Goal: Register for event/course

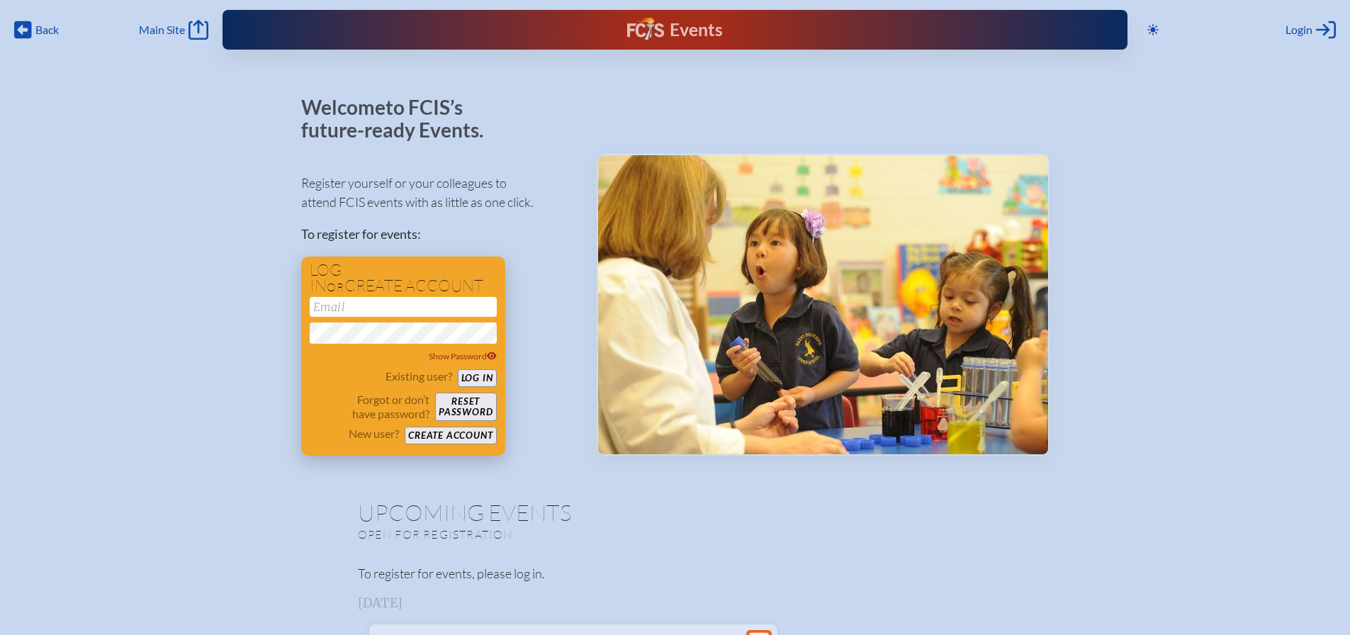
type input "[EMAIL_ADDRESS][DOMAIN_NAME]"
click at [472, 371] on button "Log in" at bounding box center [477, 378] width 39 height 18
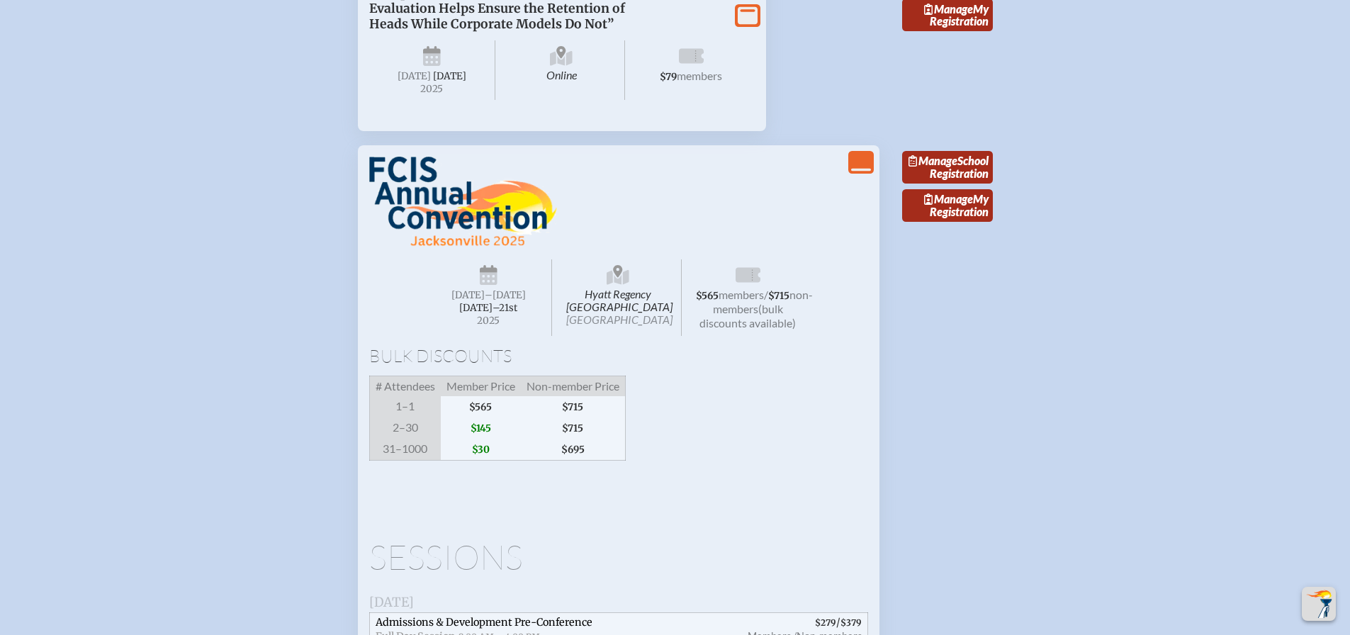
scroll to position [1313, 0]
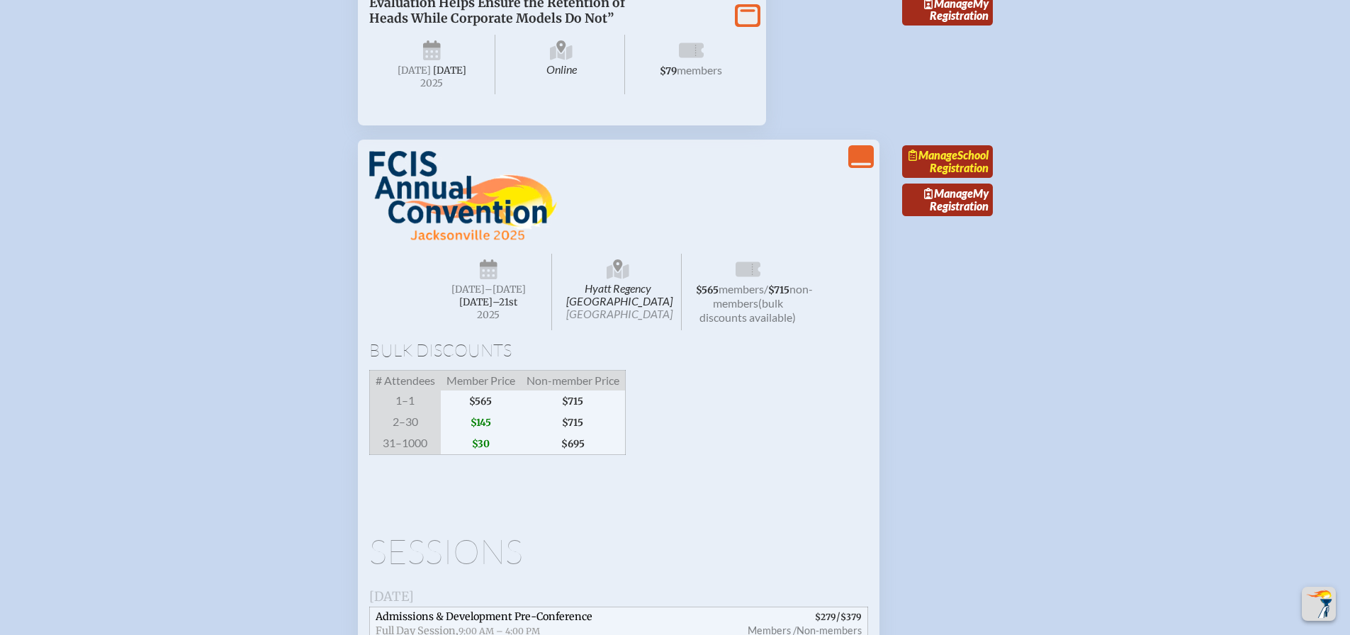
click at [957, 162] on span "Manage" at bounding box center [932, 154] width 49 height 13
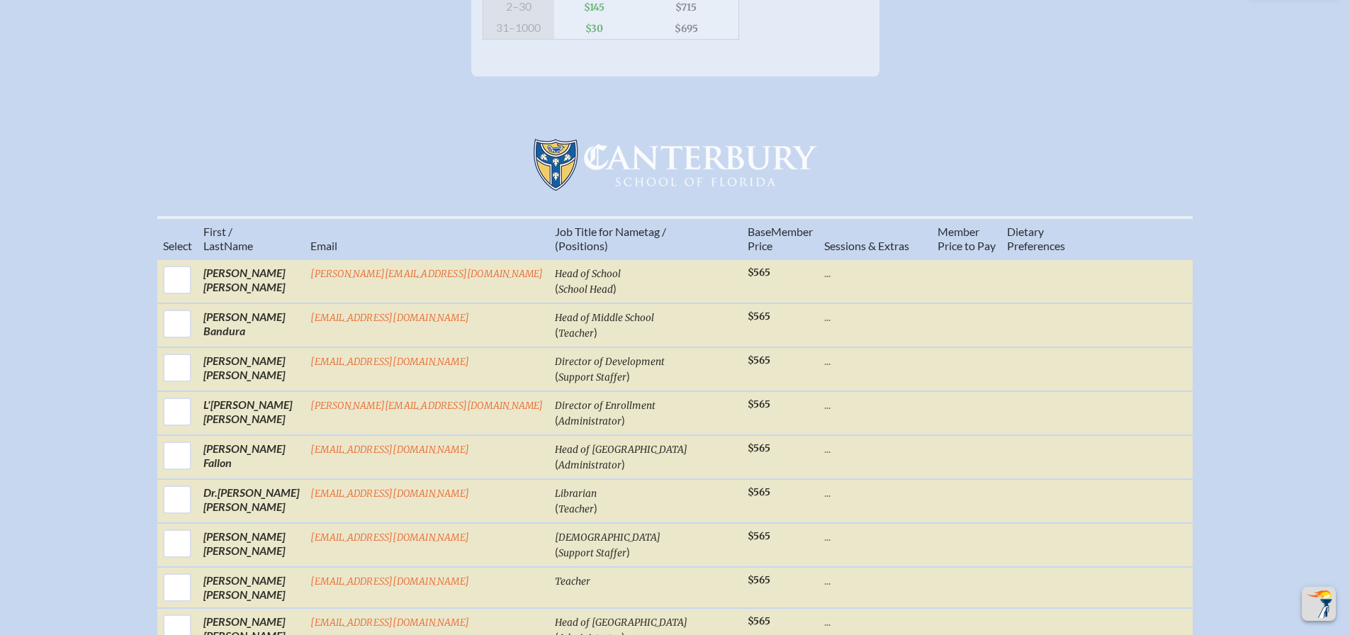
scroll to position [428, 0]
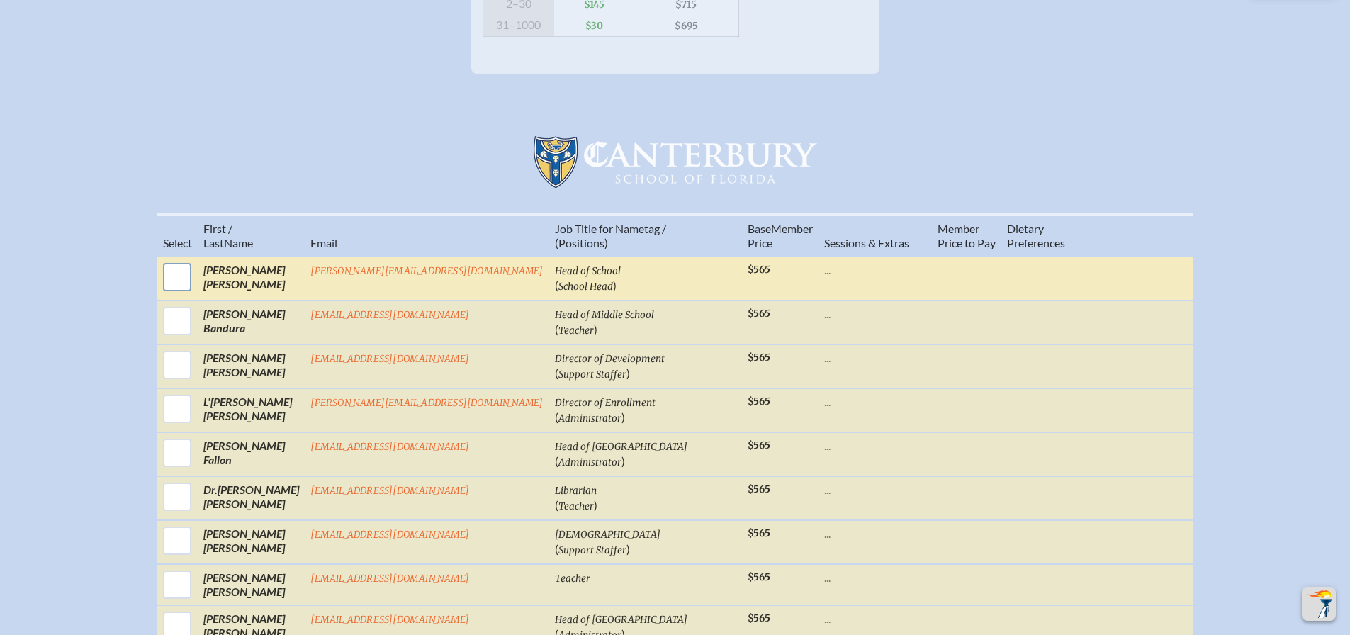
click at [195, 293] on input "checkbox" at bounding box center [176, 276] width 35 height 35
checkbox input "true"
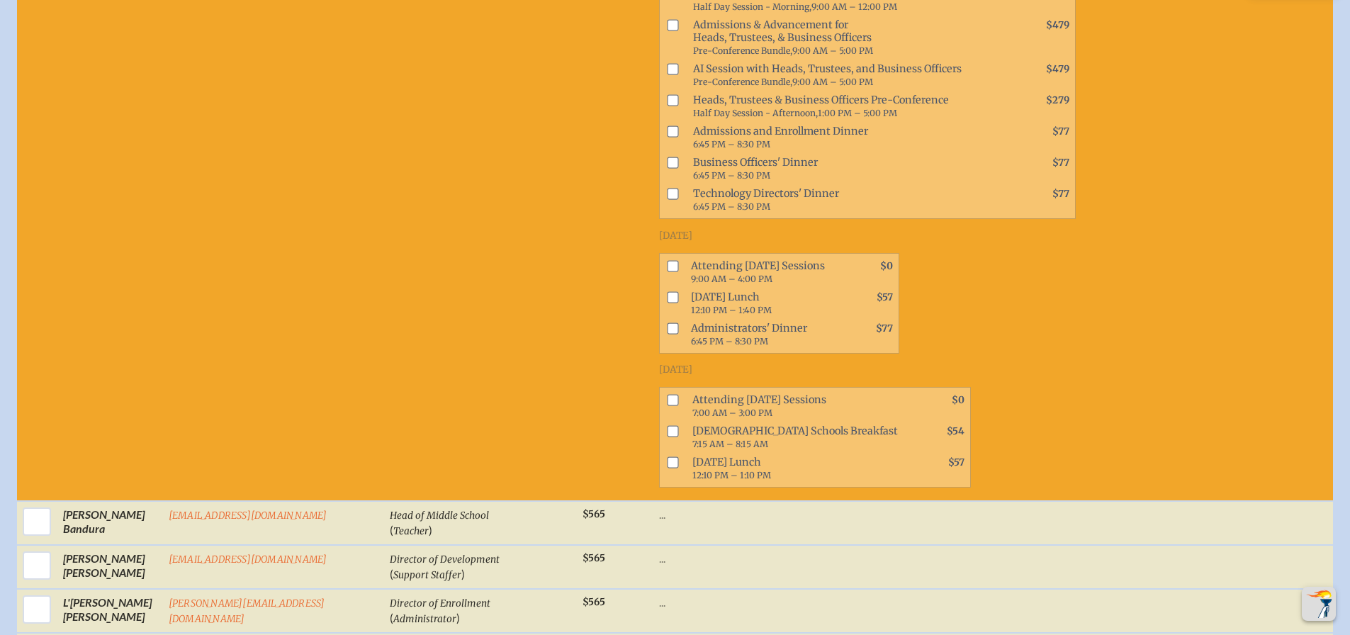
scroll to position [818, 0]
click at [667, 264] on input "checkbox" at bounding box center [672, 266] width 11 height 11
checkbox input "true"
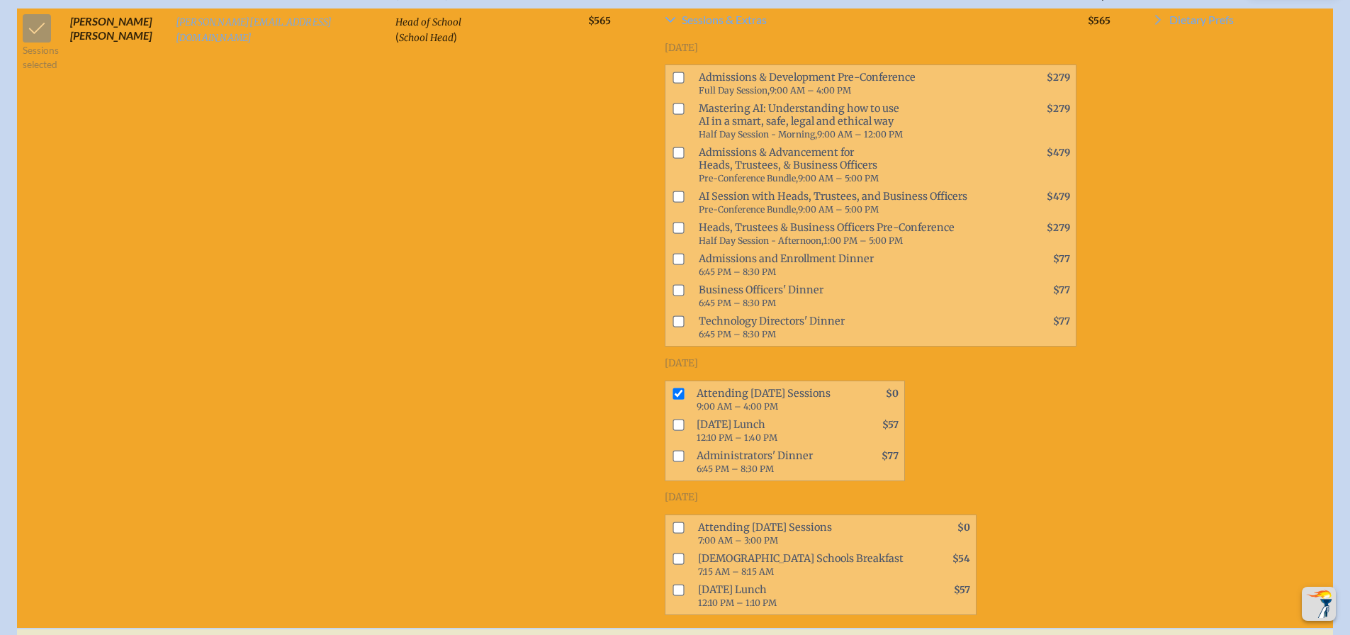
scroll to position [789, 0]
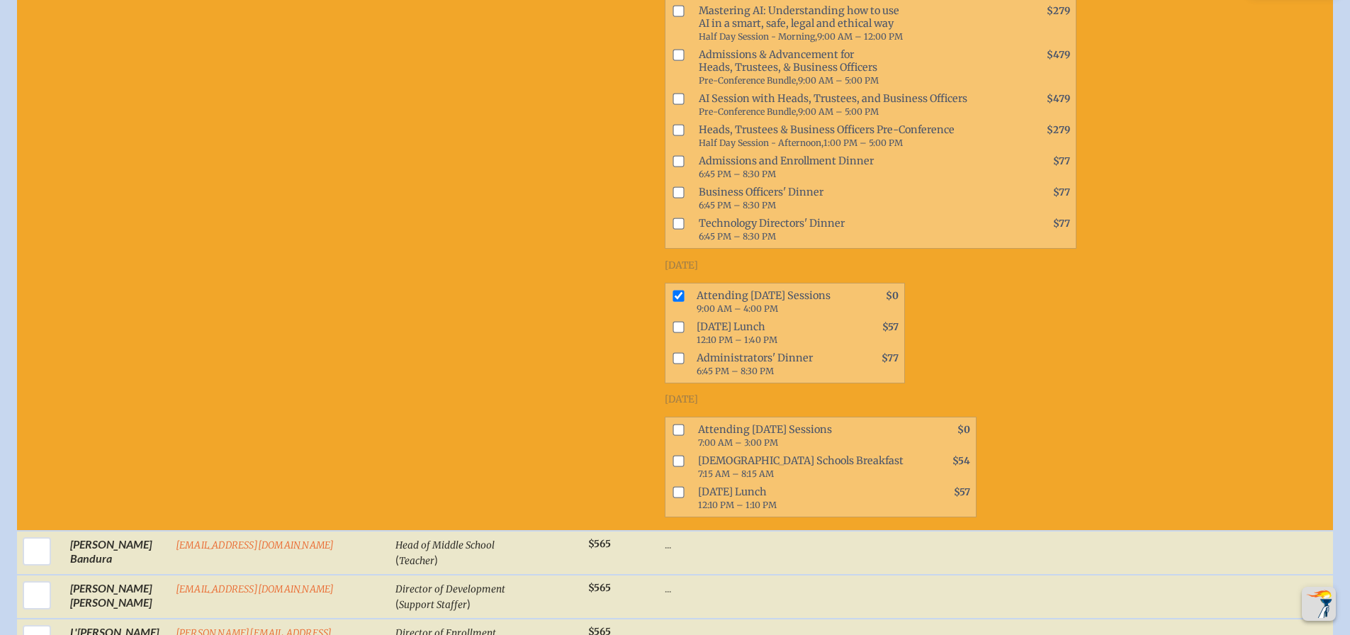
click at [672, 426] on input "checkbox" at bounding box center [677, 429] width 11 height 11
checkbox input "true"
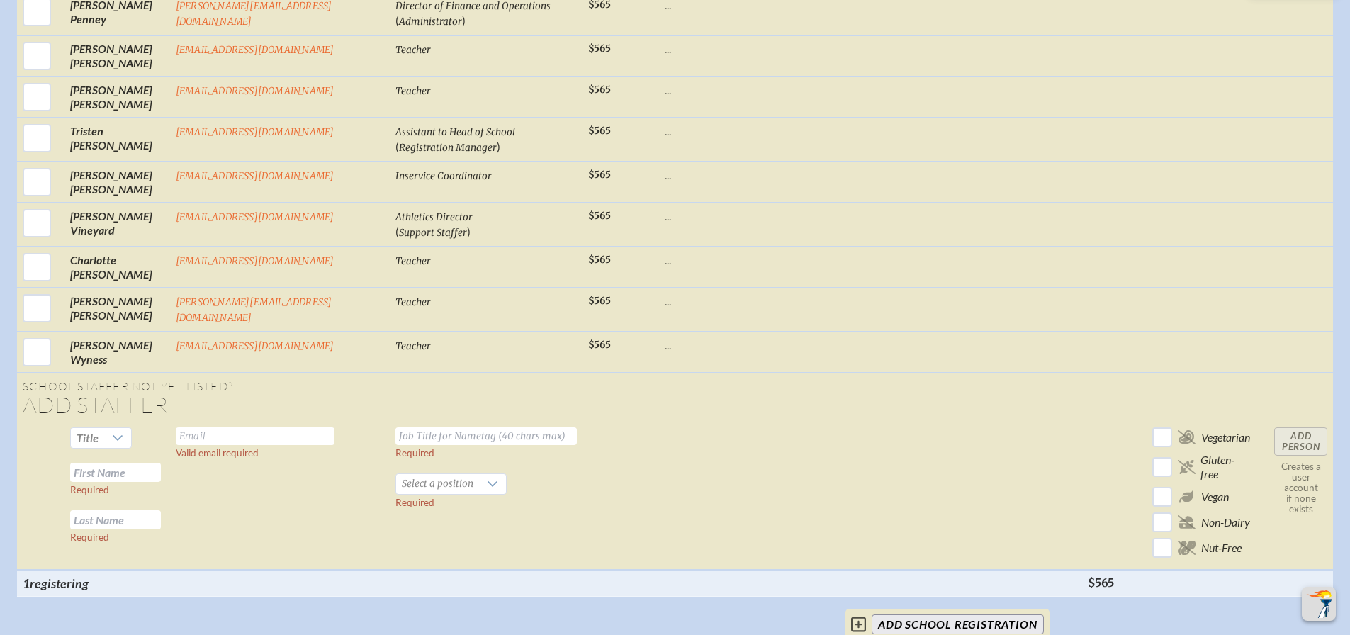
scroll to position [2061, 0]
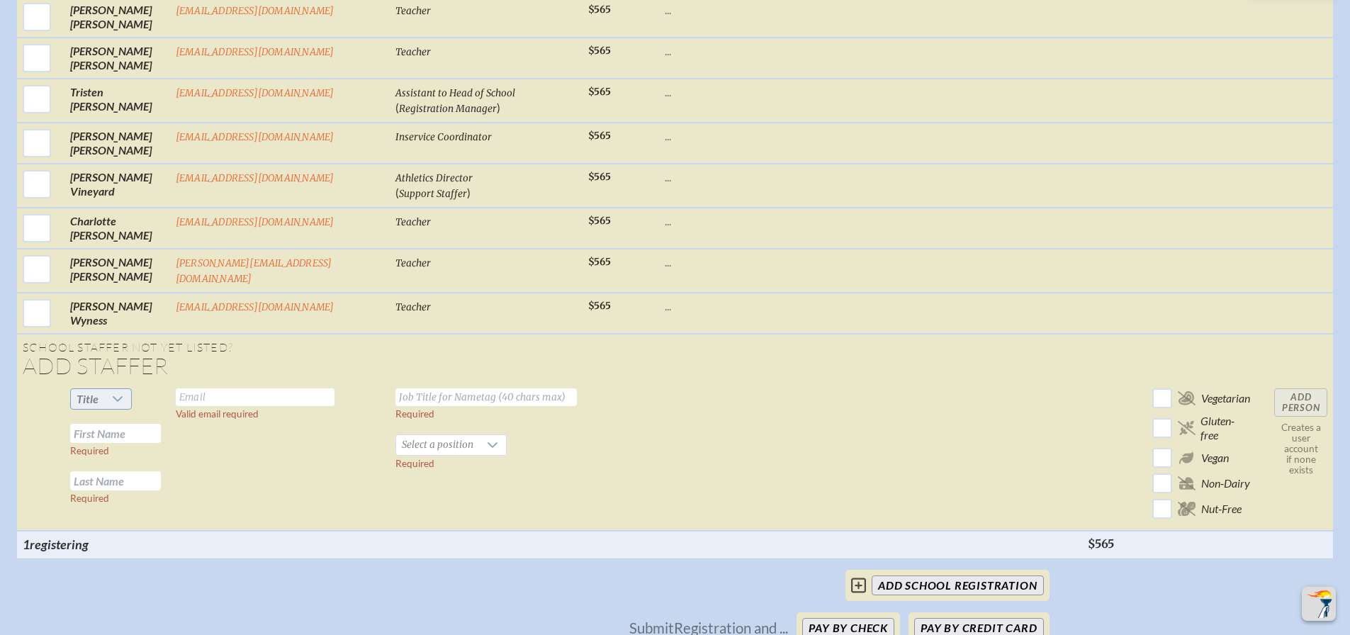
click at [113, 393] on icon at bounding box center [117, 398] width 11 height 11
drag, startPoint x: 85, startPoint y: 464, endPoint x: 147, endPoint y: 448, distance: 63.8
click at [85, 464] on span "Ms." at bounding box center [78, 470] width 17 height 14
click at [111, 424] on input "text" at bounding box center [115, 433] width 91 height 19
type input "Linda"
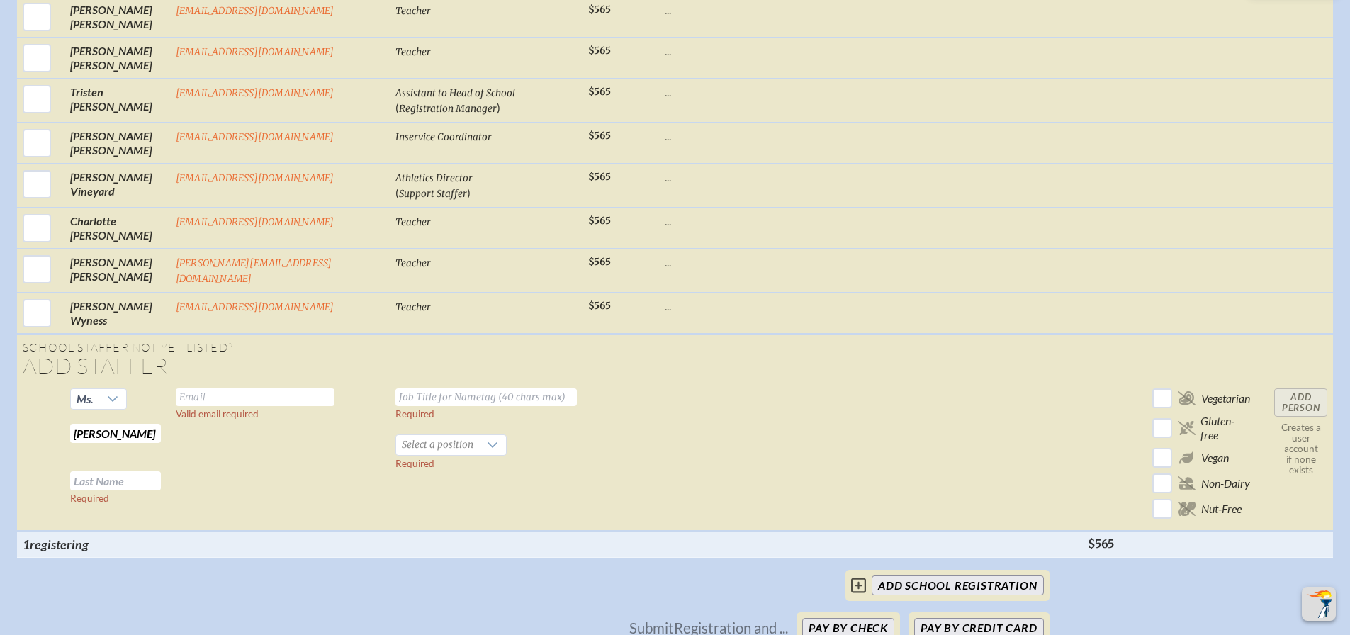
click at [129, 471] on input "text" at bounding box center [115, 480] width 91 height 19
type input "Garrison"
click at [241, 388] on input "text" at bounding box center [255, 397] width 159 height 18
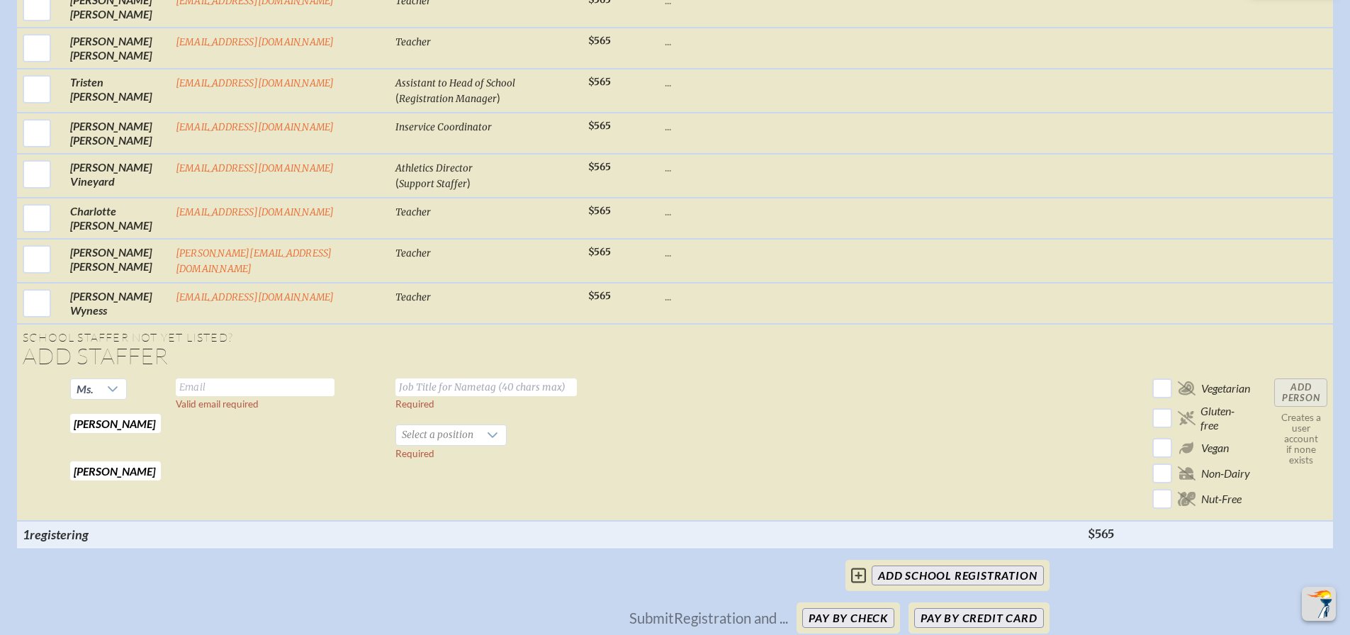
scroll to position [2081, 0]
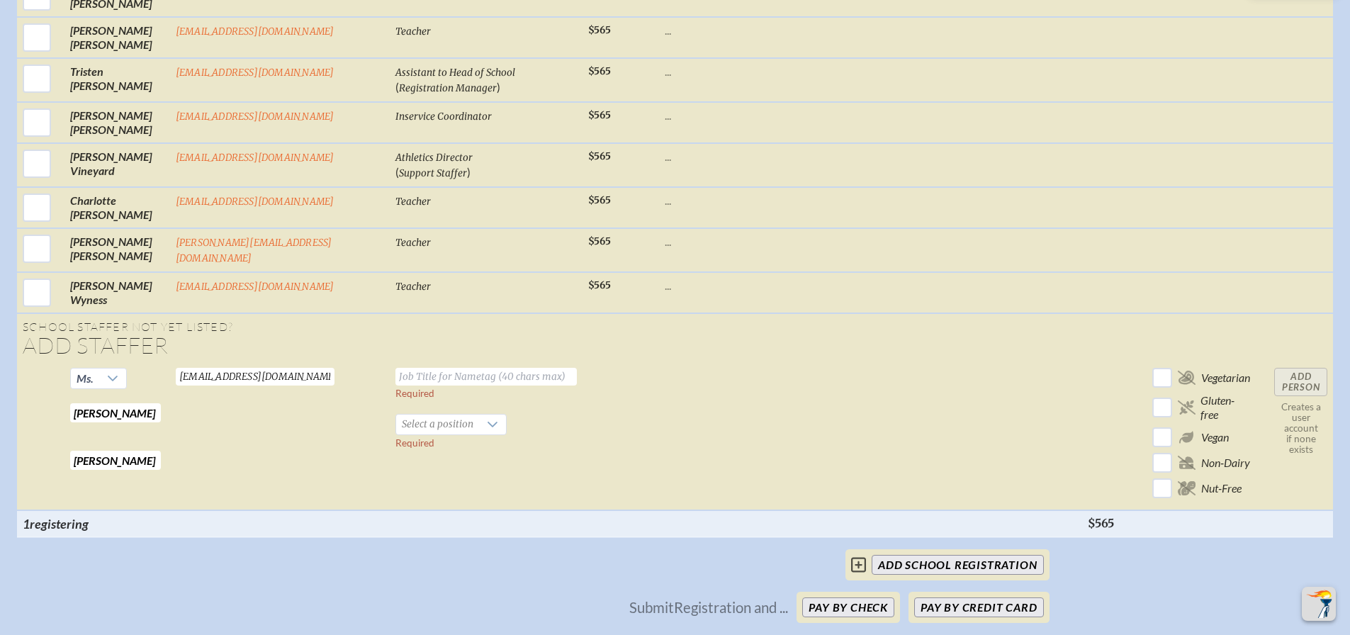
type input "lgarrison@canterburyflorida.org"
click at [402, 368] on input "text" at bounding box center [485, 377] width 181 height 18
click at [107, 373] on icon at bounding box center [112, 378] width 11 height 11
click at [95, 429] on li "Dr" at bounding box center [92, 429] width 56 height 20
click at [421, 368] on input "Head Lib" at bounding box center [485, 377] width 181 height 18
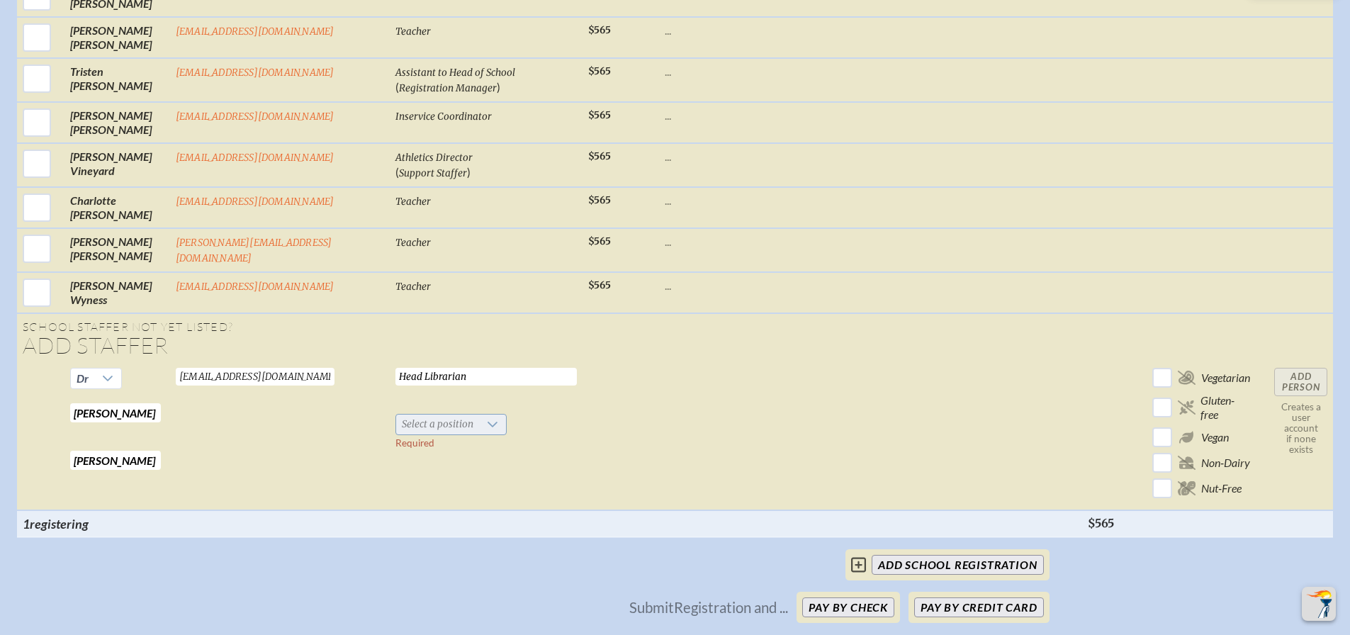
type input "Head Librarian"
click at [407, 414] on span "Select a position" at bounding box center [437, 424] width 83 height 20
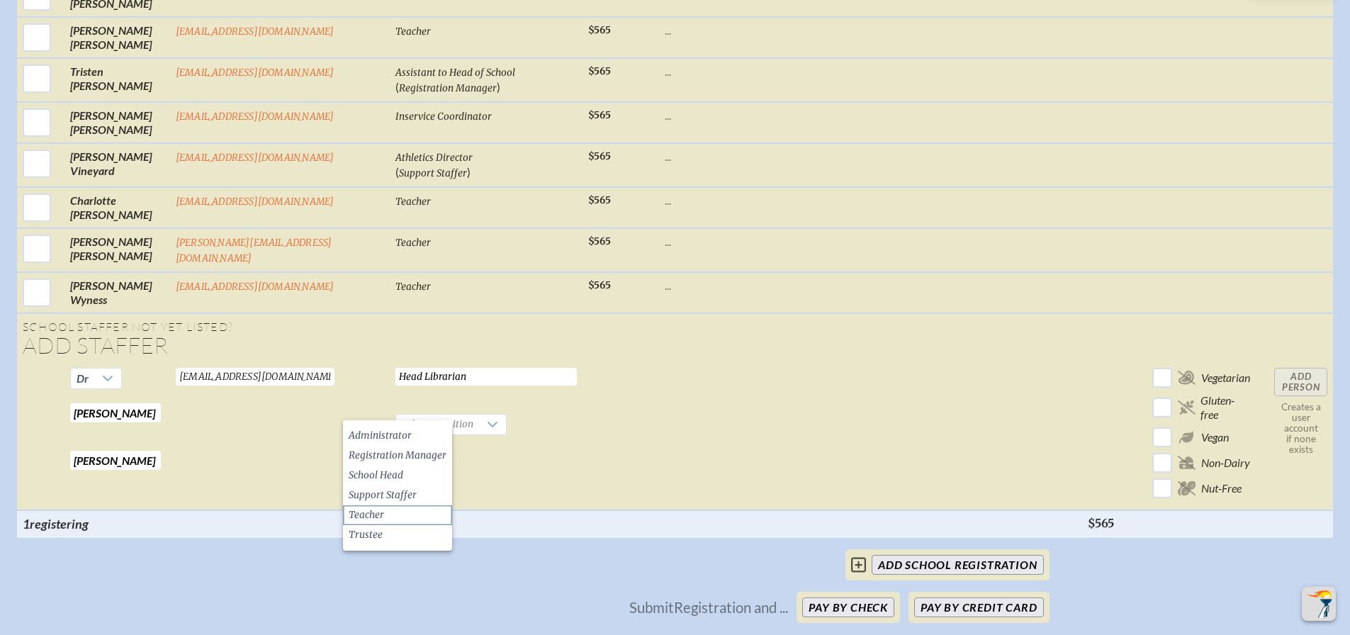
click at [400, 509] on li "Teacher" at bounding box center [397, 515] width 109 height 20
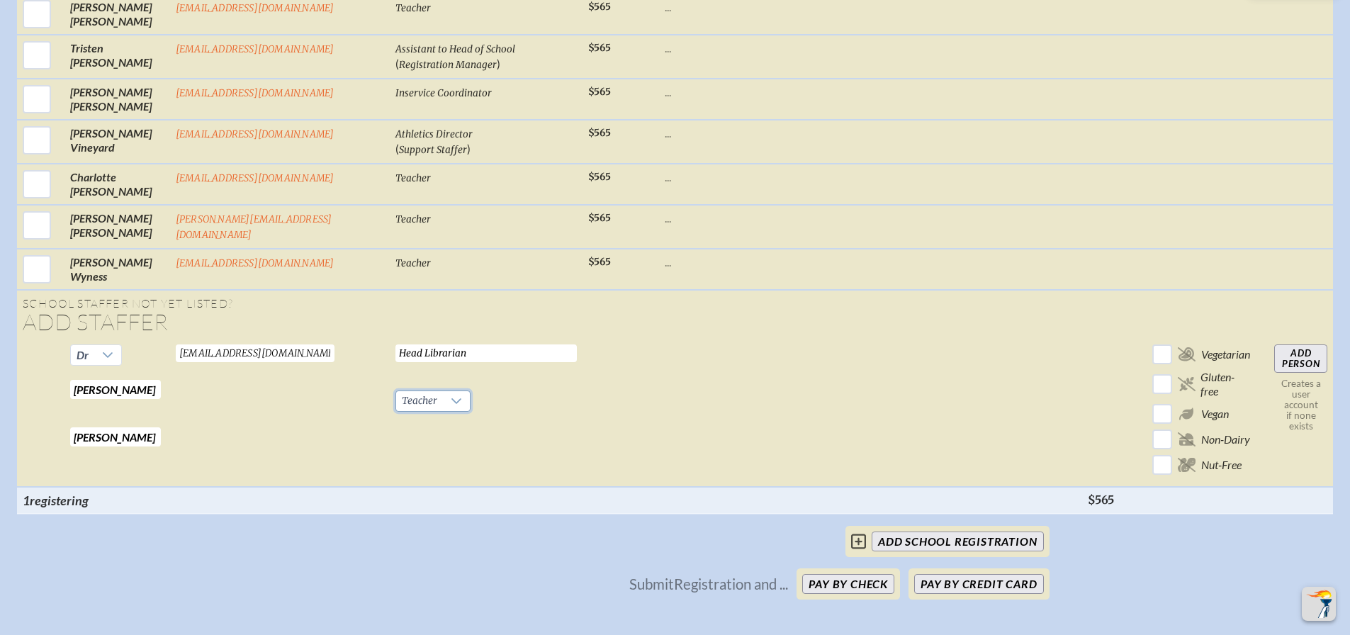
scroll to position [2109, 0]
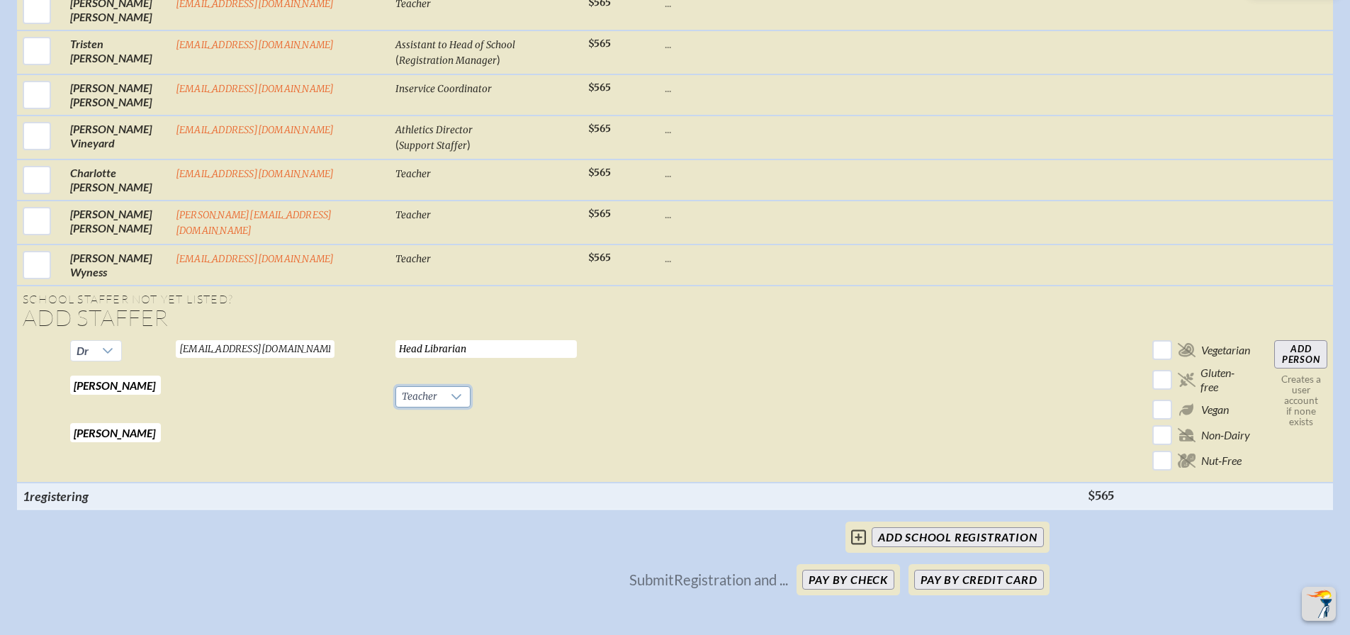
click at [1296, 340] on input "Add Person" at bounding box center [1300, 354] width 53 height 28
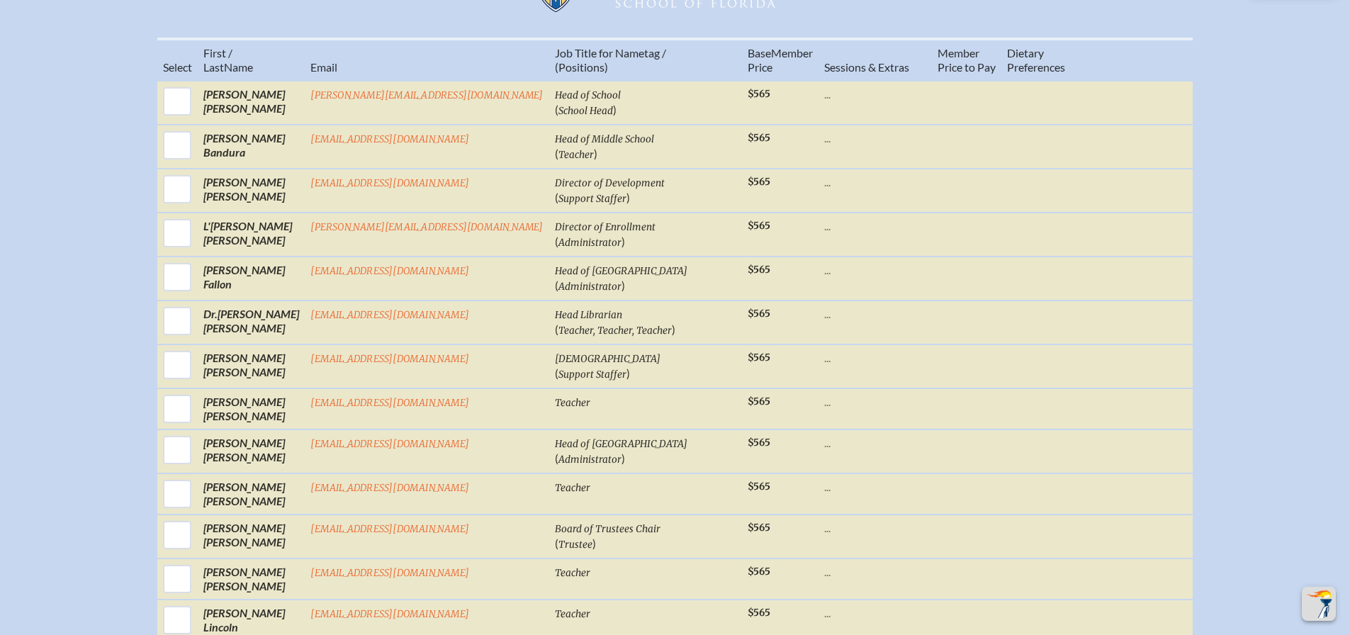
scroll to position [638, 0]
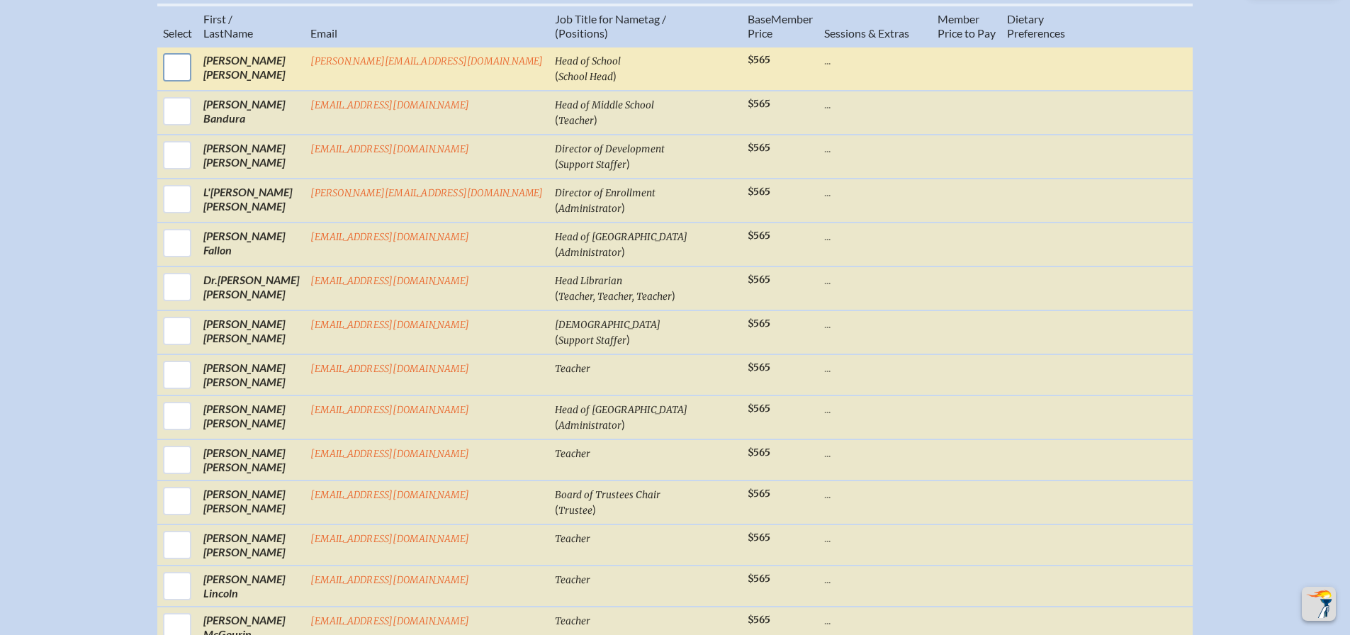
click at [195, 77] on input "checkbox" at bounding box center [176, 67] width 35 height 35
checkbox input "true"
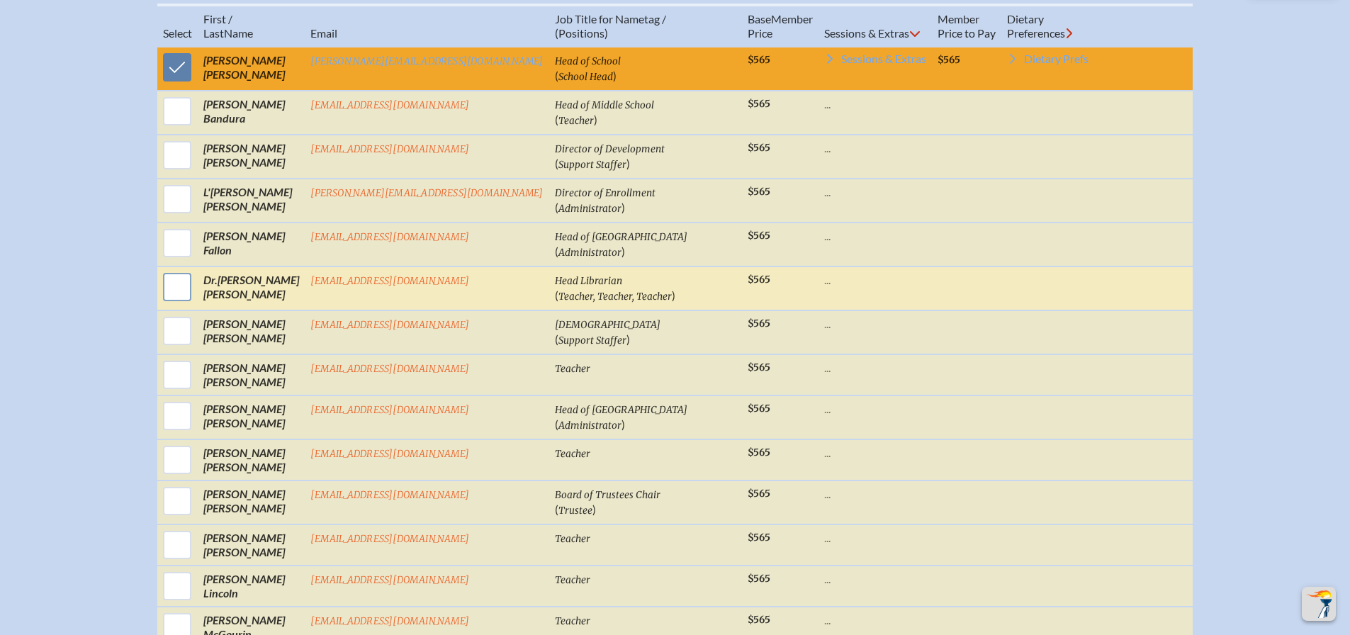
click at [195, 303] on input "checkbox" at bounding box center [176, 286] width 35 height 35
checkbox input "true"
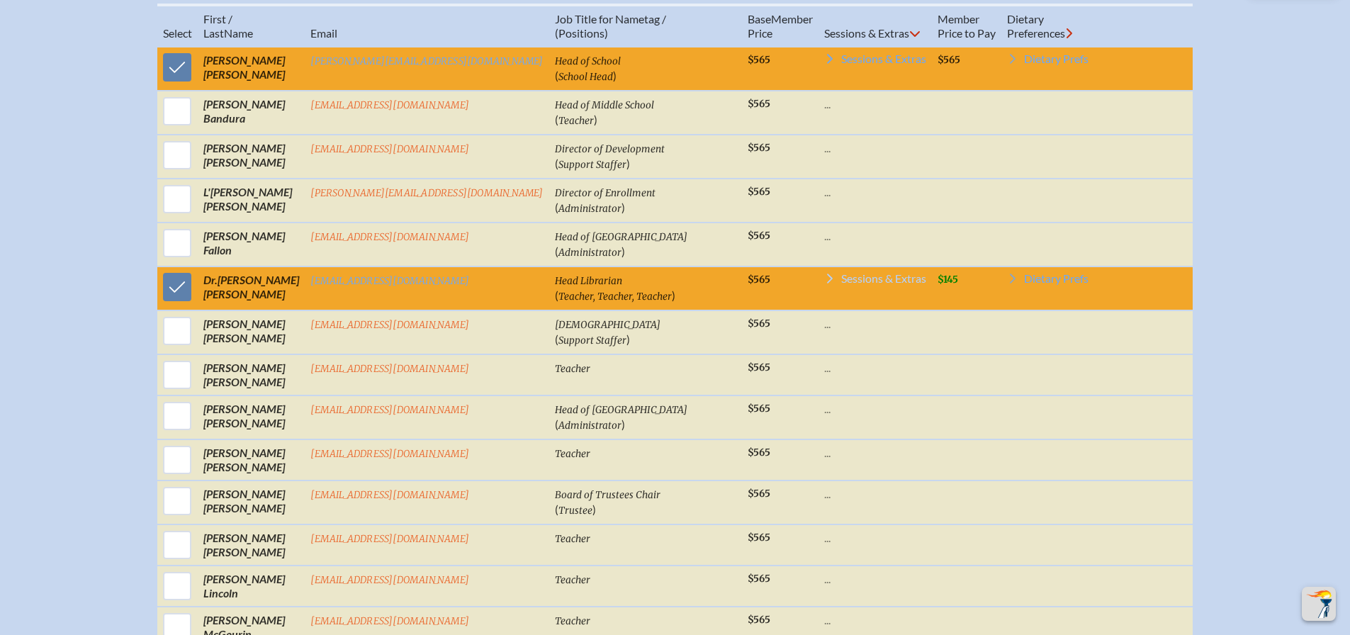
click at [859, 284] on span "Sessions & Extras" at bounding box center [883, 278] width 85 height 11
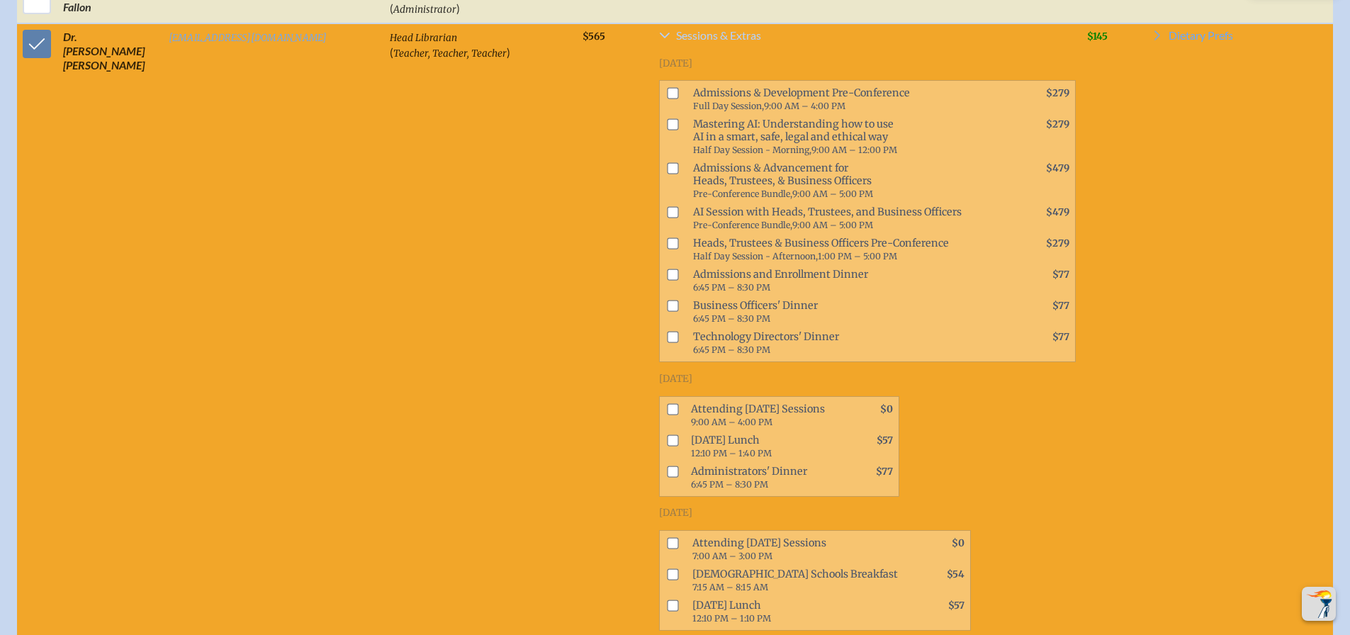
scroll to position [932, 0]
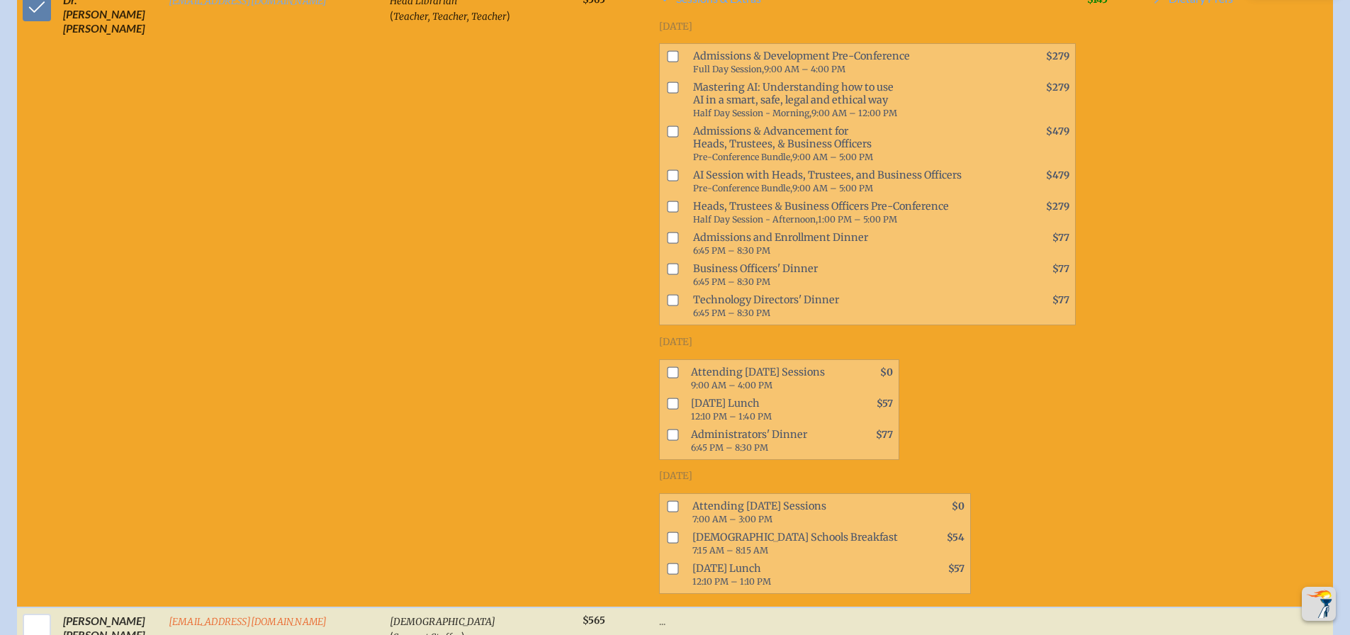
click at [667, 374] on input "checkbox" at bounding box center [672, 371] width 11 height 11
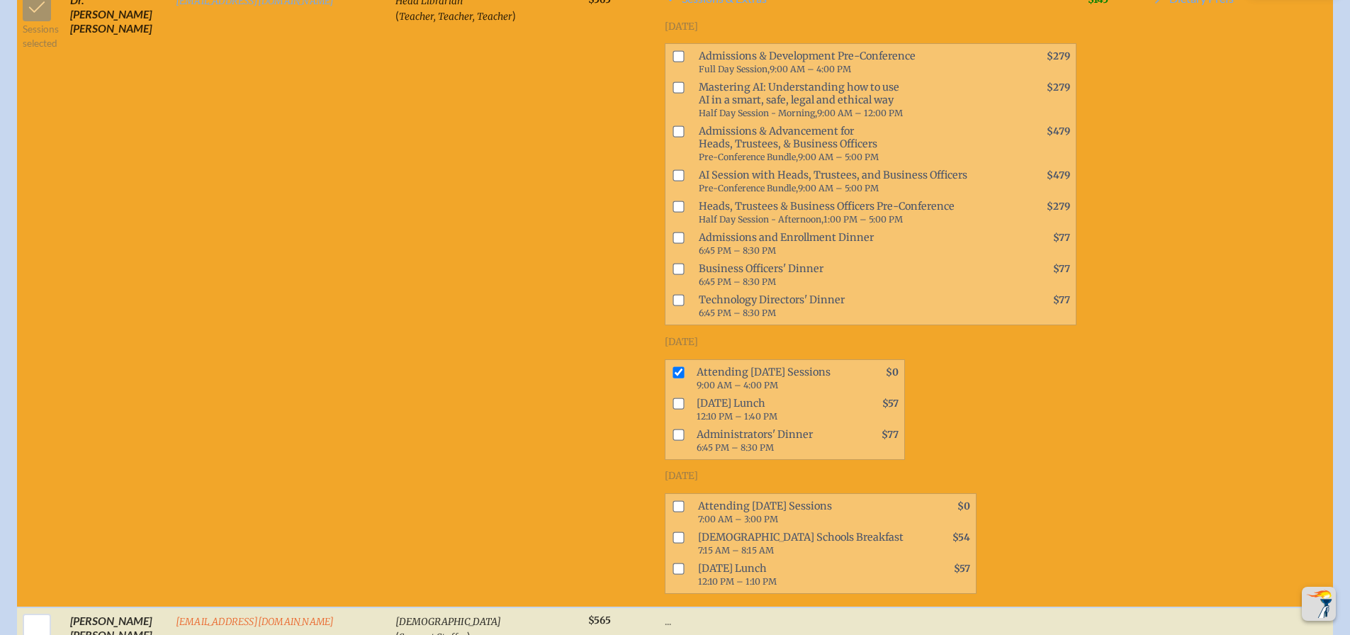
click at [672, 371] on input "checkbox" at bounding box center [677, 371] width 11 height 11
checkbox input "false"
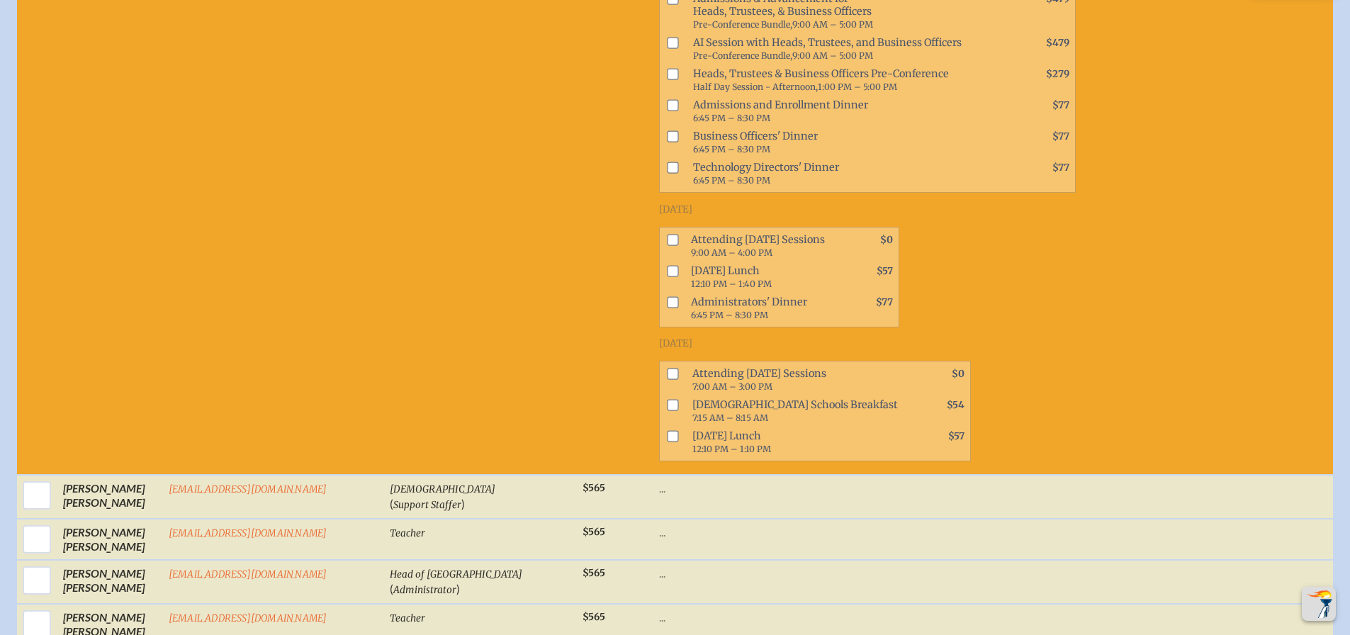
scroll to position [1077, 0]
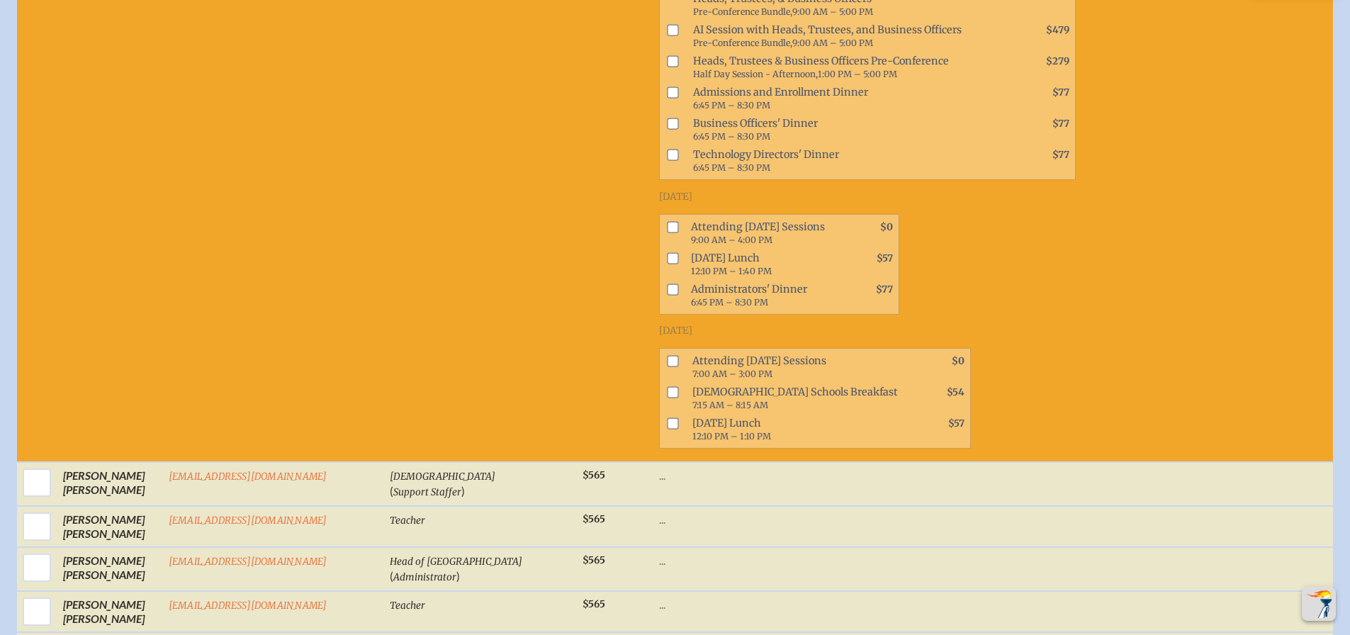
click at [667, 363] on input "checkbox" at bounding box center [672, 360] width 11 height 11
checkbox input "true"
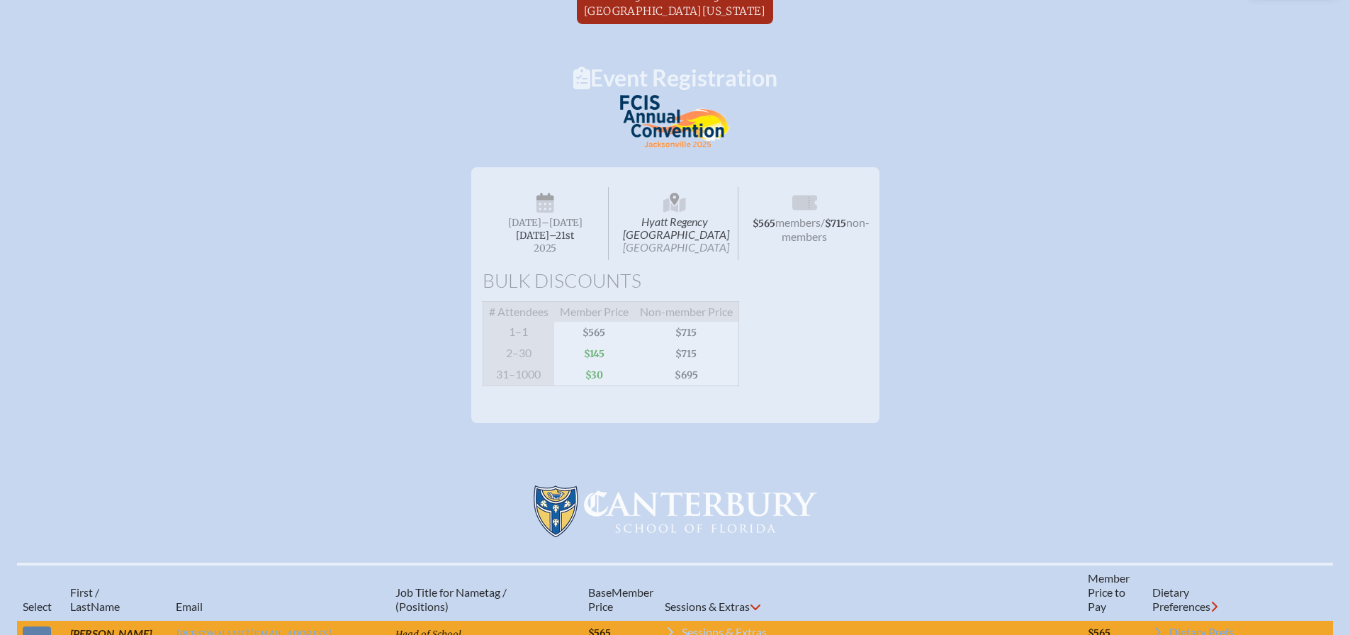
scroll to position [0, 0]
